Goal: Task Accomplishment & Management: Manage account settings

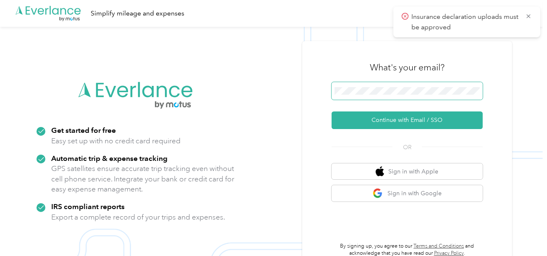
drag, startPoint x: 0, startPoint y: 0, endPoint x: 360, endPoint y: 98, distance: 373.2
click at [360, 98] on span at bounding box center [407, 91] width 151 height 18
click at [360, 95] on span at bounding box center [407, 91] width 151 height 18
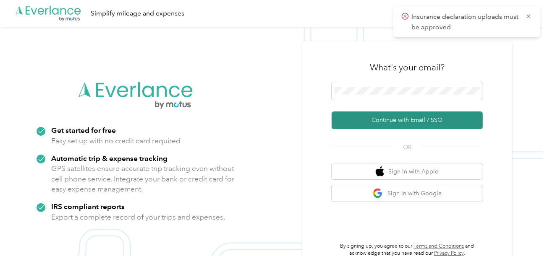
click at [364, 115] on button "Continue with Email / SSO" at bounding box center [407, 121] width 151 height 18
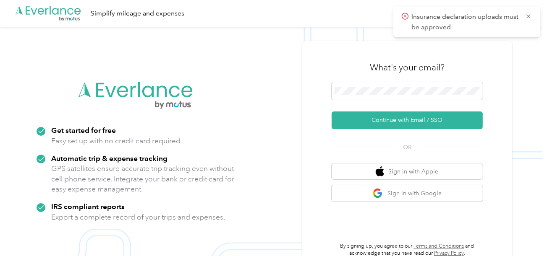
click at [404, 78] on div "What's your email?" at bounding box center [407, 67] width 151 height 29
click at [404, 85] on span at bounding box center [407, 91] width 151 height 18
click at [408, 97] on span at bounding box center [407, 91] width 151 height 18
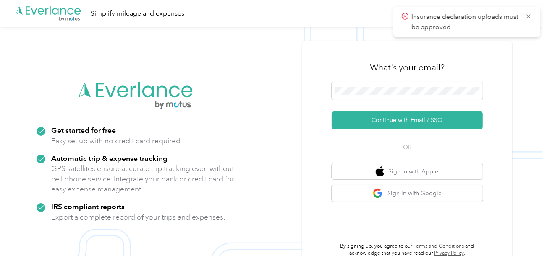
drag, startPoint x: 373, startPoint y: 115, endPoint x: 311, endPoint y: 103, distance: 63.0
click at [373, 116] on button "Continue with Email / SSO" at bounding box center [407, 121] width 151 height 18
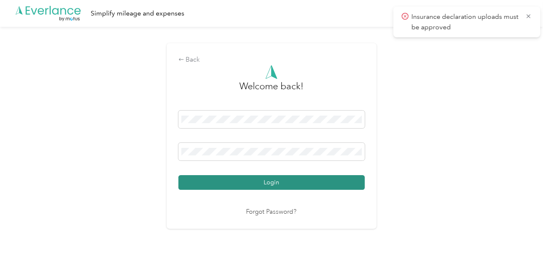
drag, startPoint x: 298, startPoint y: 178, endPoint x: 350, endPoint y: 175, distance: 52.5
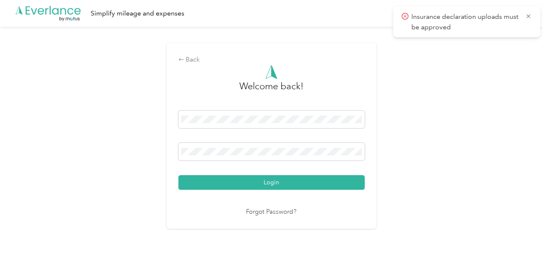
click at [298, 178] on button "Login" at bounding box center [271, 182] width 186 height 15
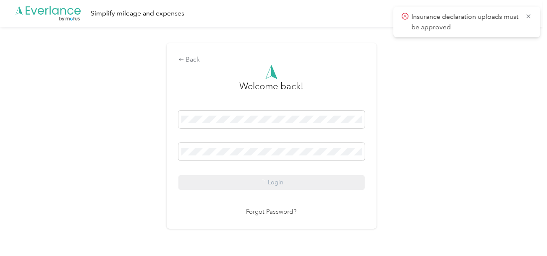
click at [441, 169] on div "Back Welcome back! Login Forgot Password?" at bounding box center [271, 140] width 543 height 226
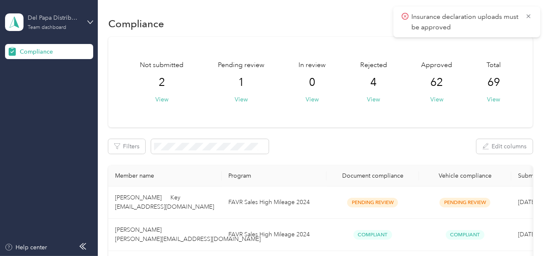
drag, startPoint x: 50, startPoint y: 14, endPoint x: 53, endPoint y: 23, distance: 9.4
click at [52, 19] on div "Del Papa Distributing" at bounding box center [54, 17] width 52 height 9
click at [40, 84] on div "Log out" at bounding box center [28, 88] width 32 height 9
